Goal: Transaction & Acquisition: Obtain resource

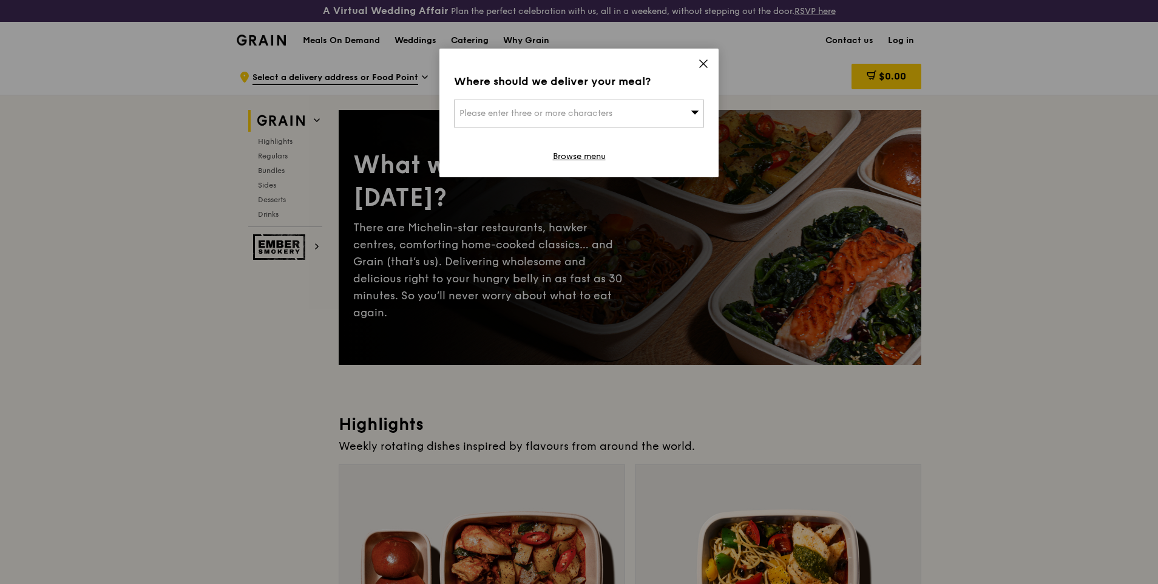
click at [704, 62] on icon at bounding box center [702, 63] width 7 height 7
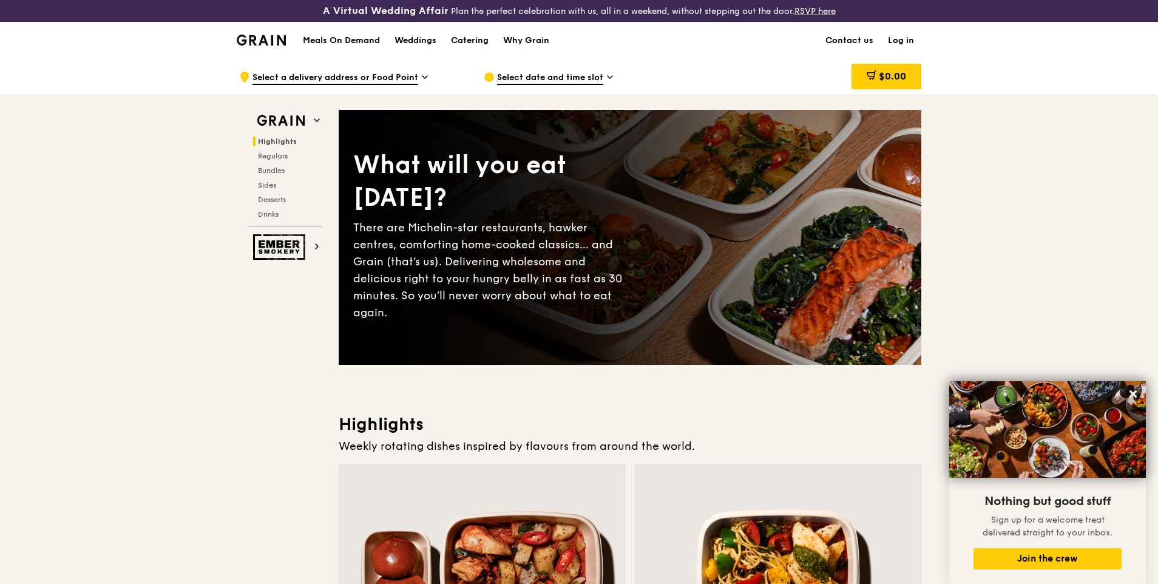
click at [541, 79] on span "Select date and time slot" at bounding box center [550, 78] width 106 height 13
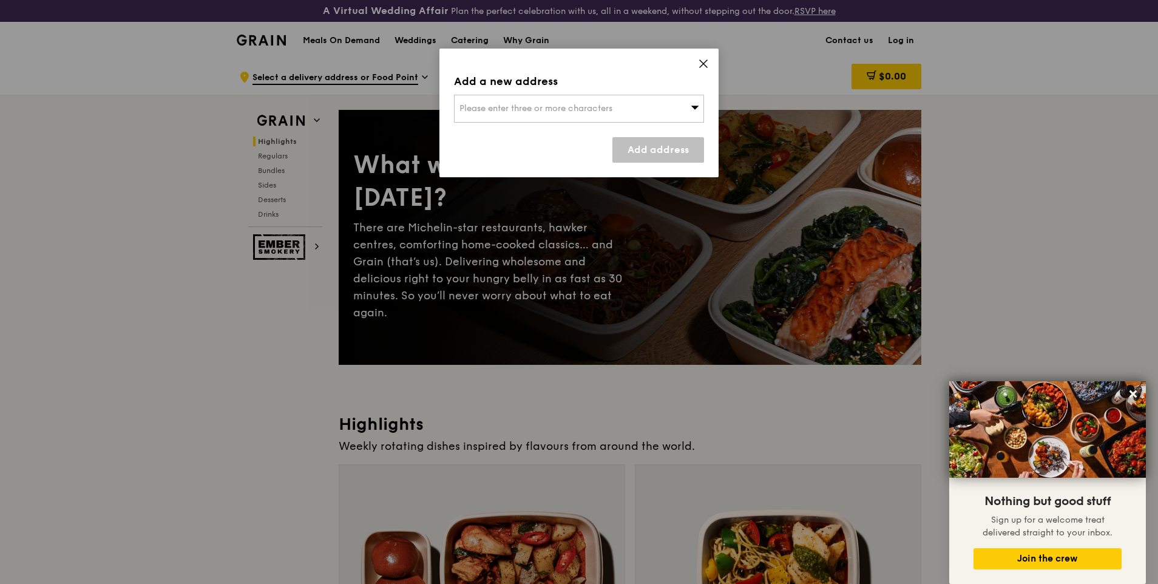
click at [703, 64] on icon at bounding box center [702, 63] width 7 height 7
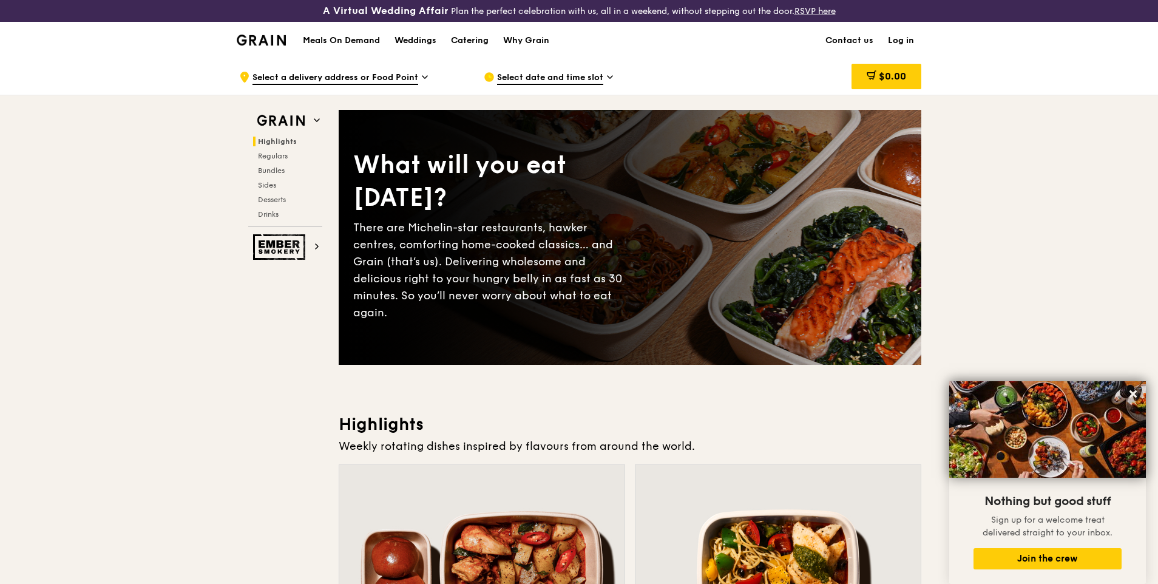
click at [368, 78] on span "Select a delivery address or Food Point" at bounding box center [335, 78] width 166 height 13
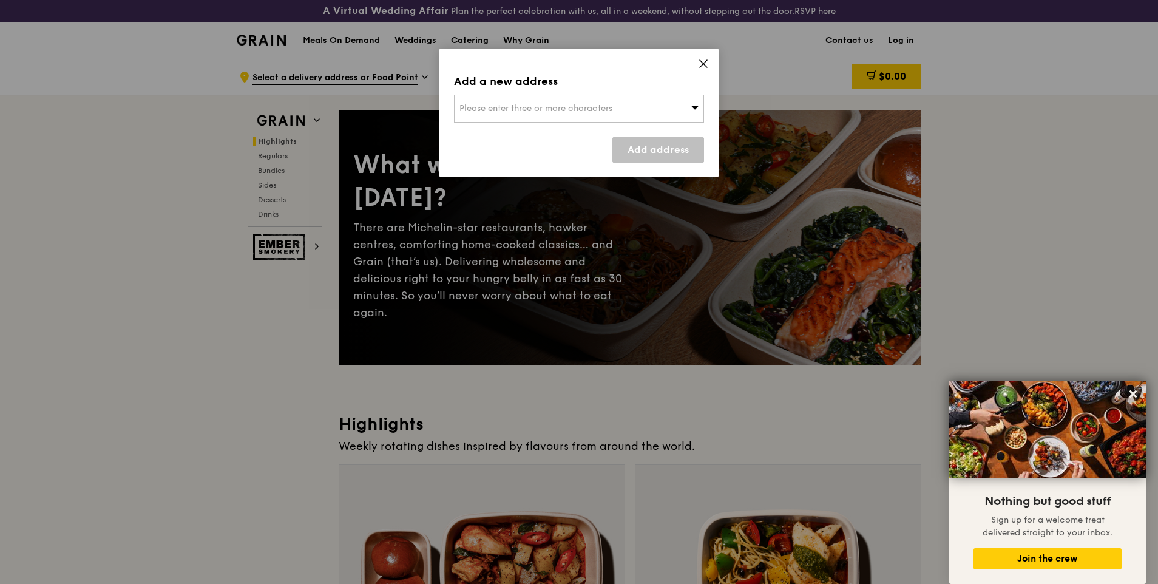
click at [703, 64] on icon at bounding box center [702, 63] width 7 height 7
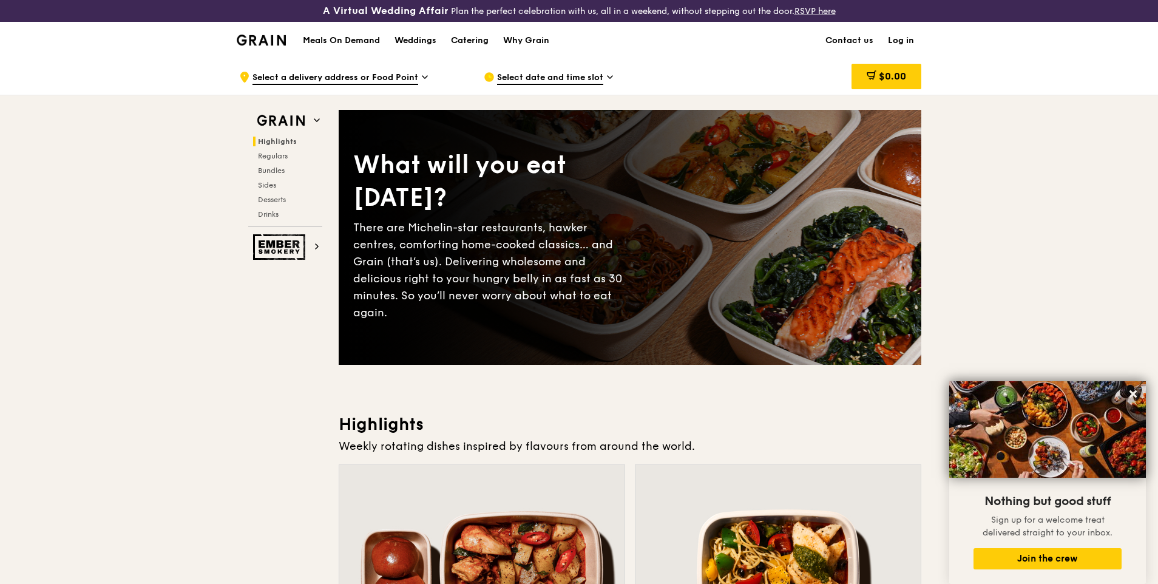
click at [360, 37] on h1 "Meals On Demand" at bounding box center [341, 41] width 77 height 12
click at [361, 42] on h1 "Meals On Demand" at bounding box center [341, 41] width 77 height 12
click at [470, 39] on div "Catering" at bounding box center [470, 40] width 38 height 36
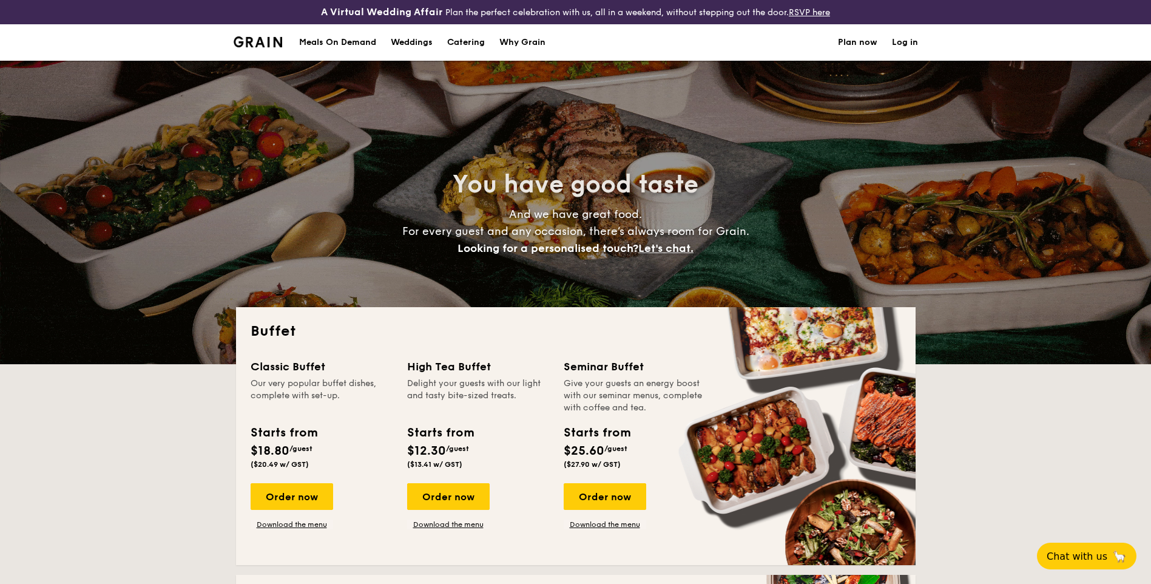
select select
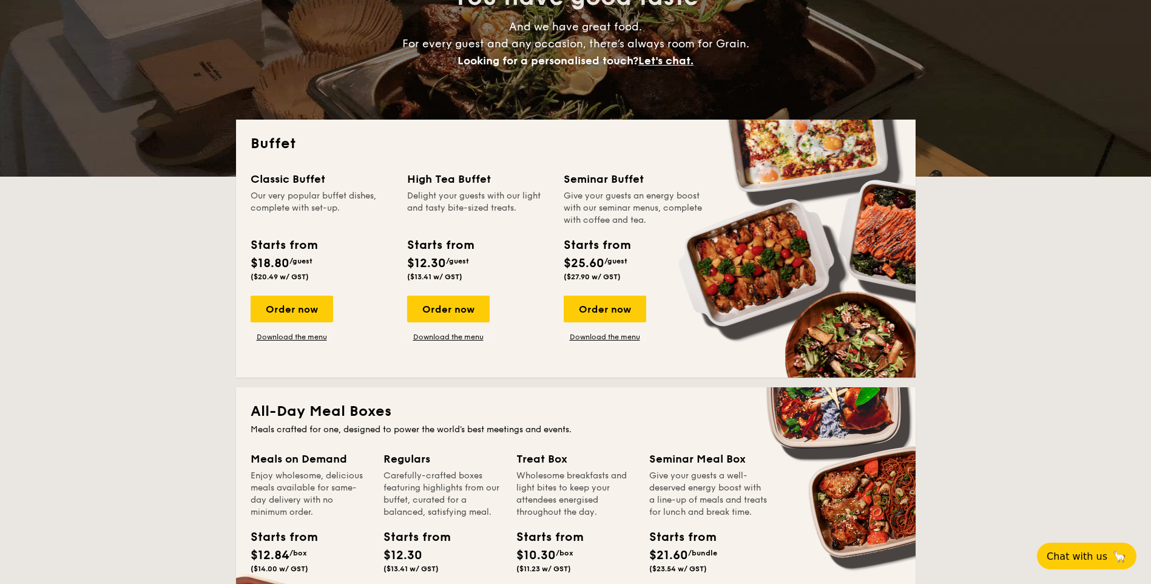
scroll to position [425, 0]
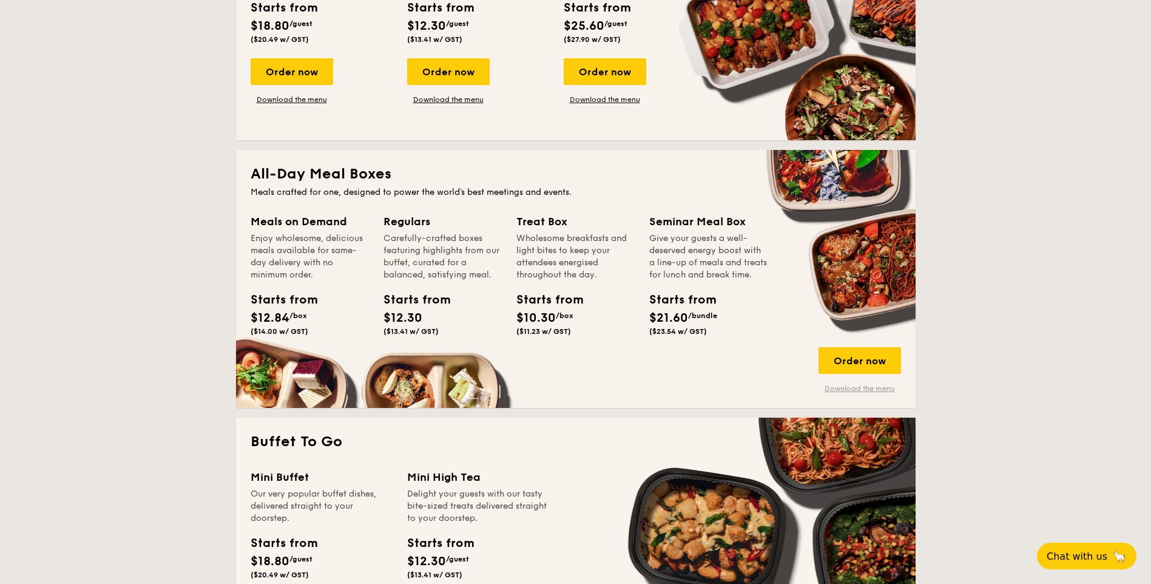
click at [868, 388] on link "Download the menu" at bounding box center [859, 388] width 83 height 10
